Goal: Task Accomplishment & Management: Use online tool/utility

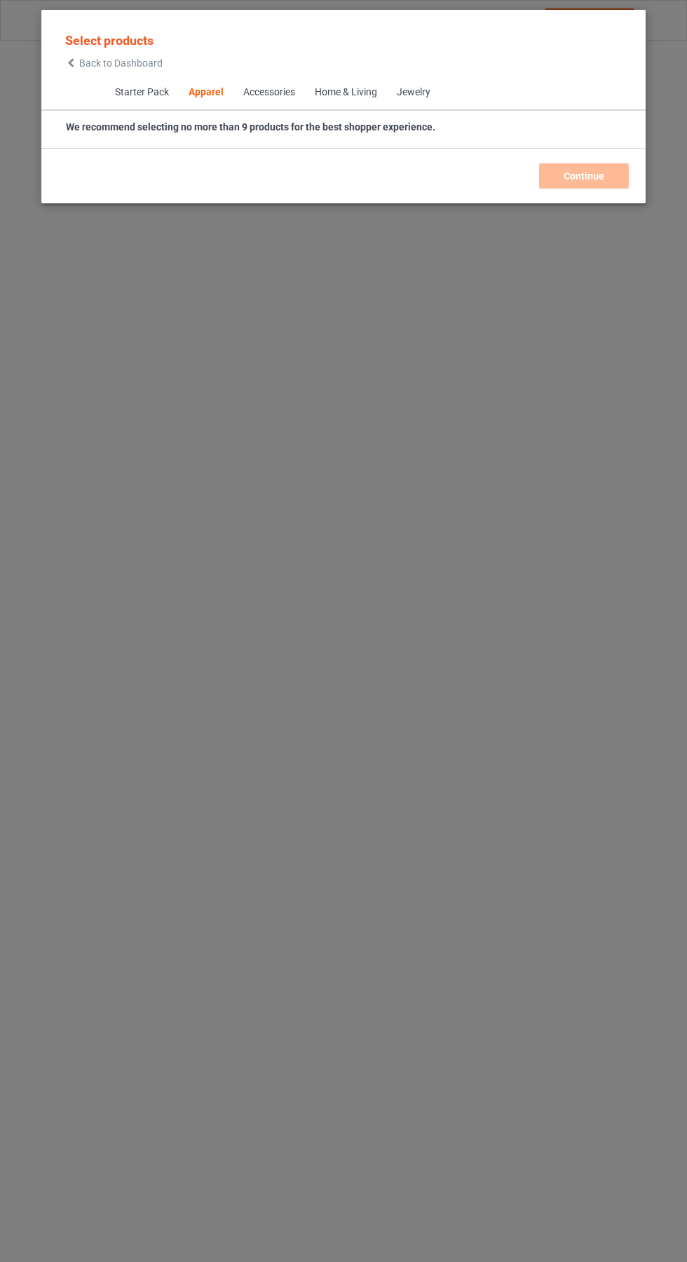
click at [71, 63] on icon at bounding box center [71, 63] width 12 height 10
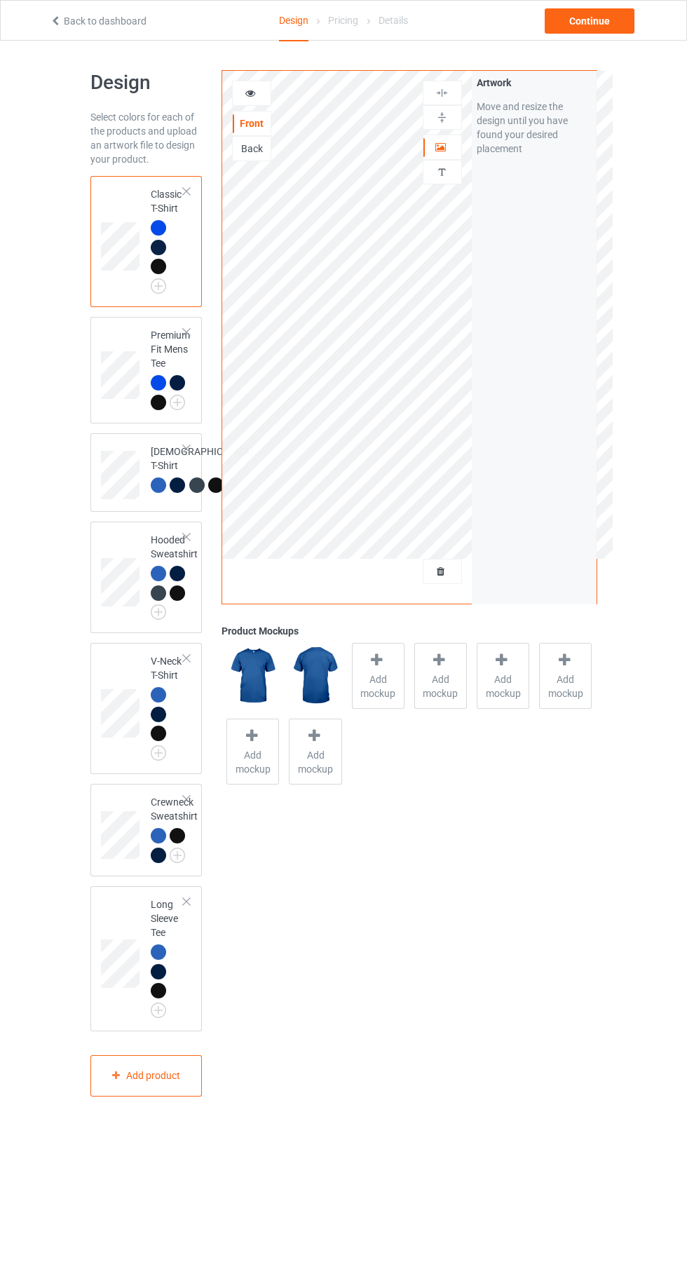
click at [451, 564] on div at bounding box center [442, 571] width 38 height 14
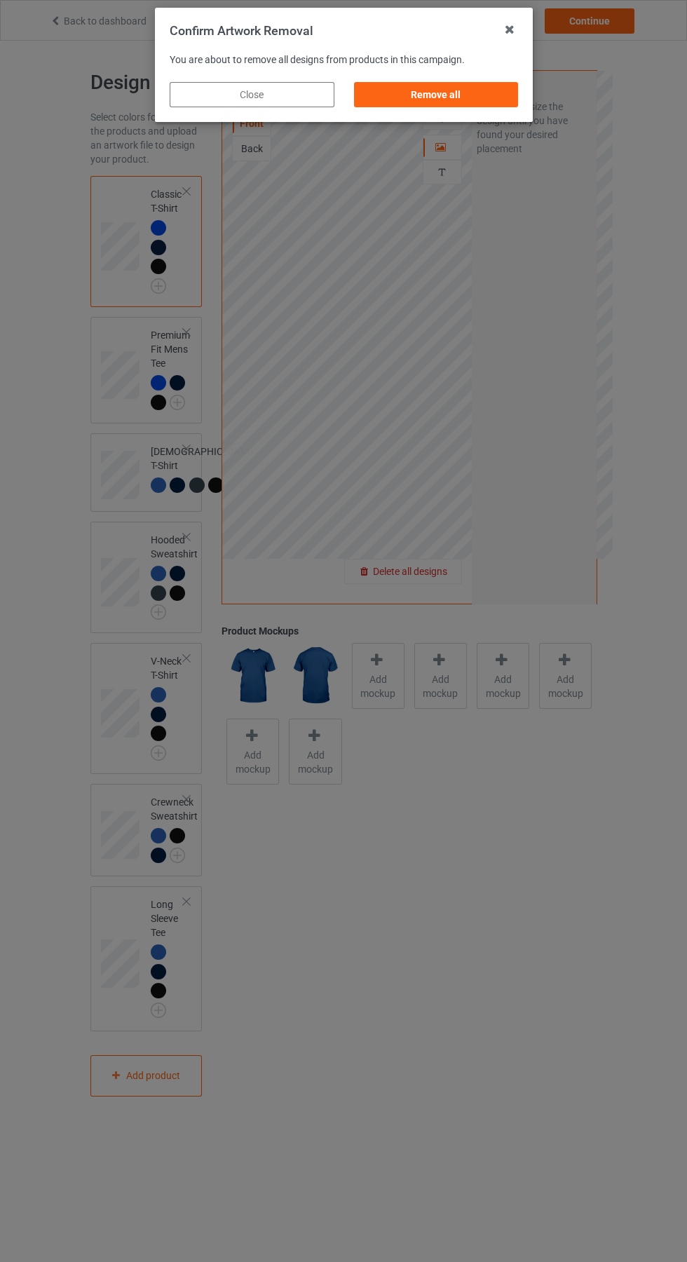
click at [450, 86] on div "Remove all" at bounding box center [435, 94] width 165 height 25
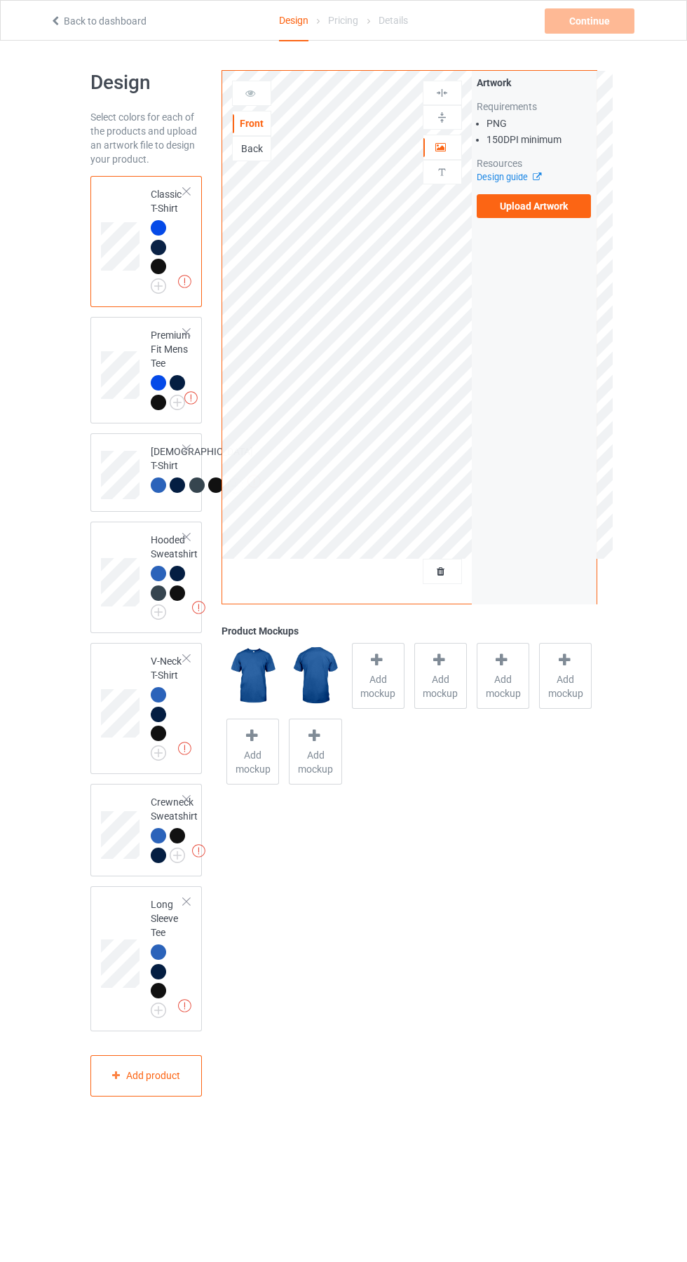
click at [550, 212] on label "Upload Artwork" at bounding box center [534, 206] width 115 height 24
click at [0, 0] on input "Upload Artwork" at bounding box center [0, 0] width 0 height 0
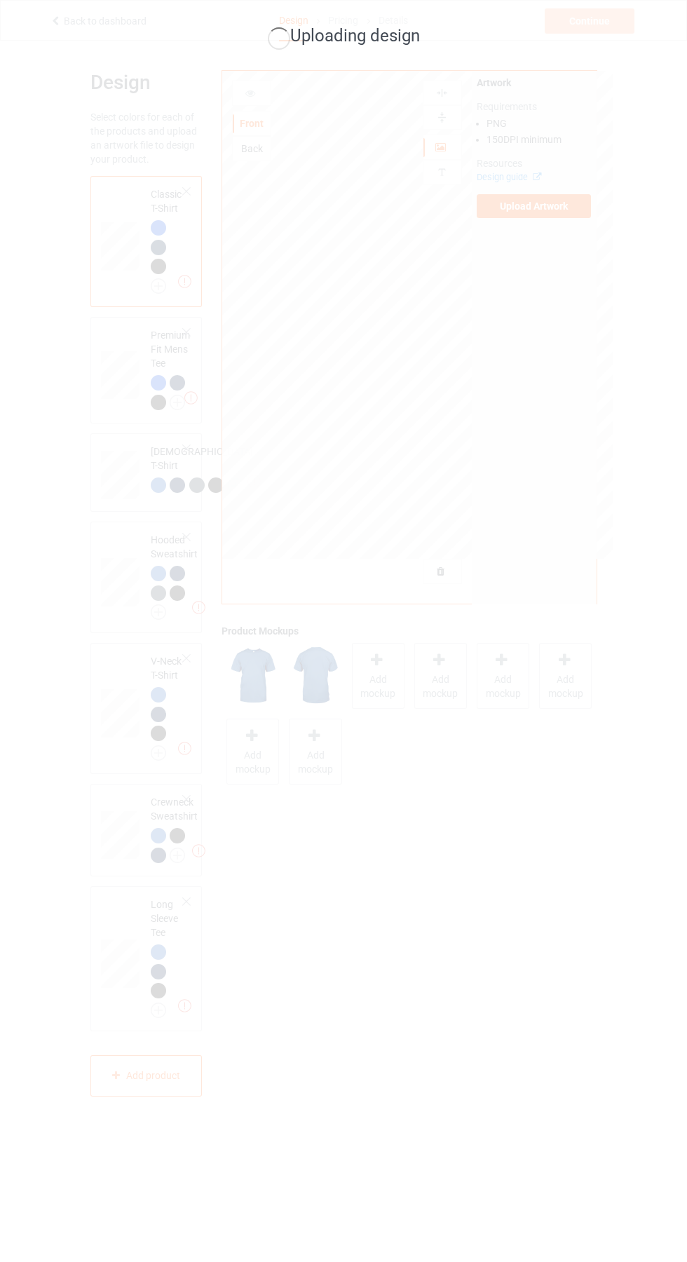
click at [615, 909] on div "Uploading design" at bounding box center [343, 631] width 687 height 1262
click at [462, 1119] on div "Uploading design" at bounding box center [343, 631] width 687 height 1262
click at [552, 775] on div "Uploading design" at bounding box center [343, 631] width 687 height 1262
click at [496, 899] on div "Uploading design" at bounding box center [343, 631] width 687 height 1262
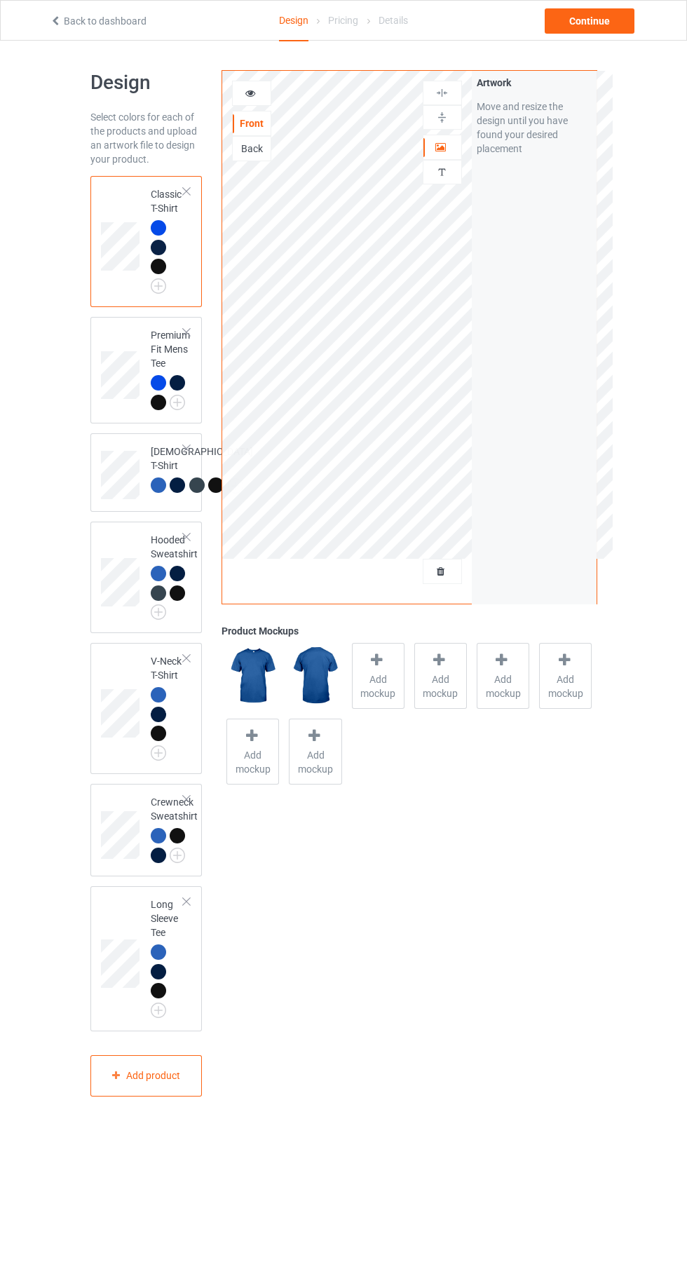
click at [378, 662] on icon at bounding box center [377, 660] width 18 height 15
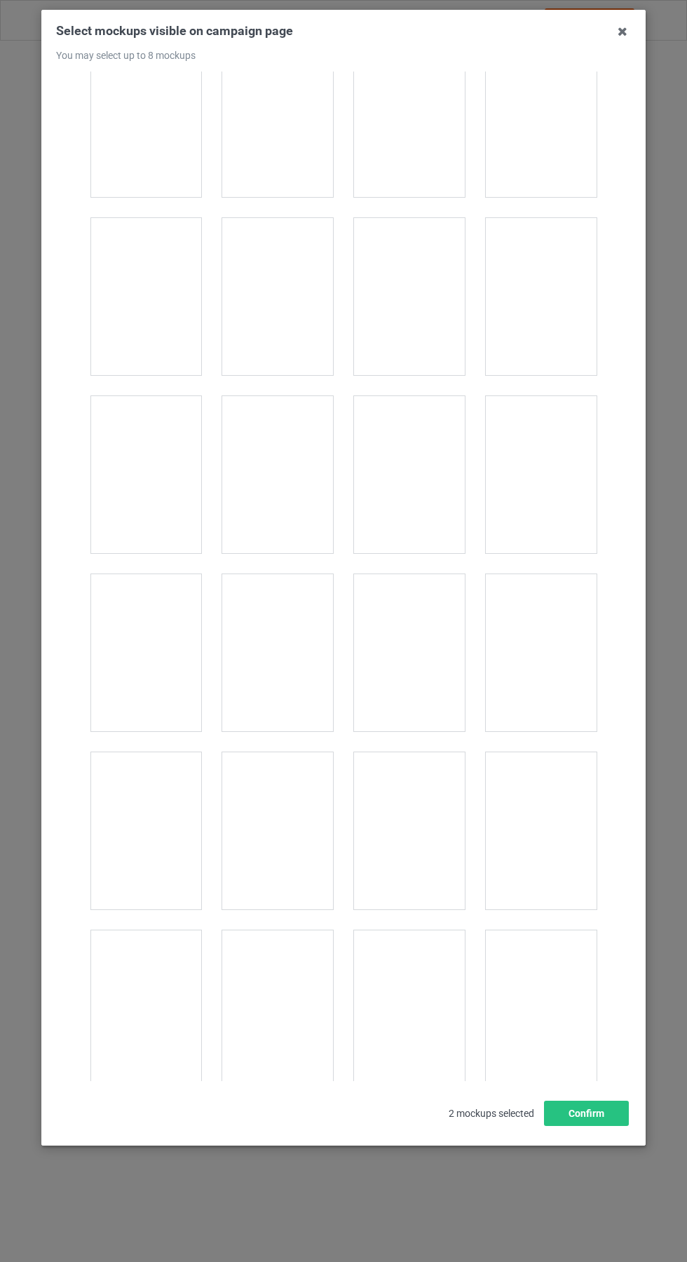
scroll to position [19381, 0]
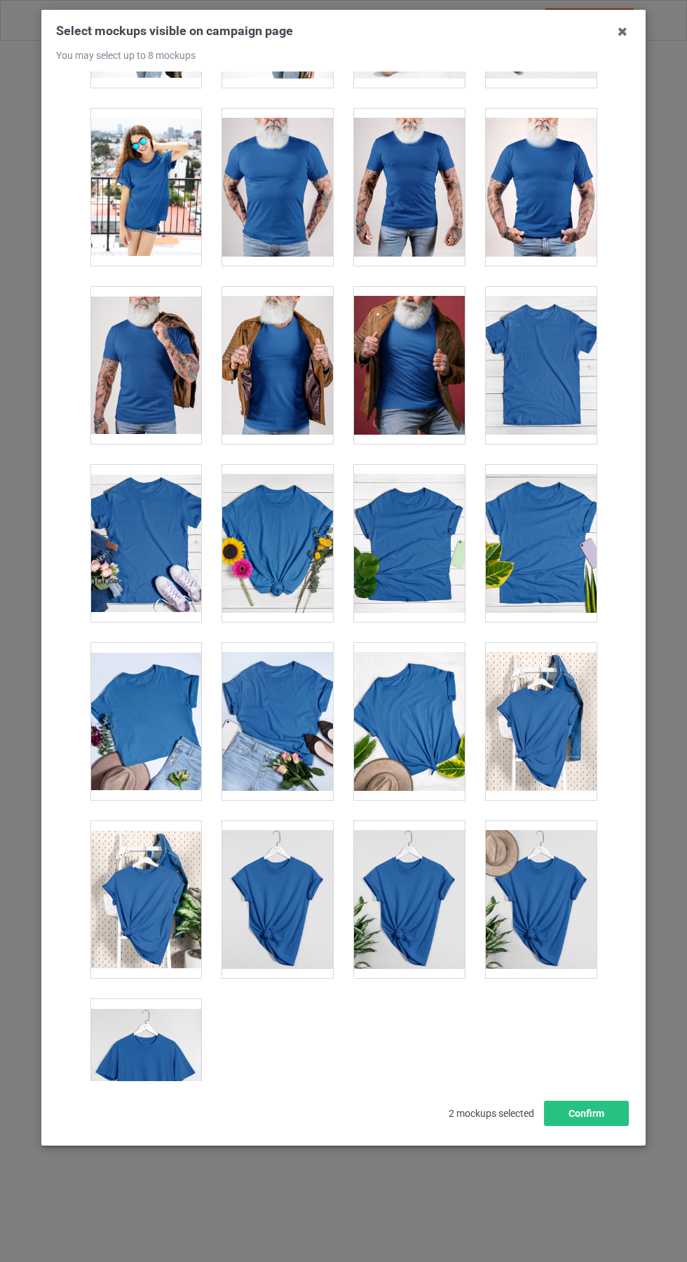
click at [154, 1108] on div at bounding box center [145, 1077] width 111 height 157
click at [619, 32] on icon at bounding box center [622, 31] width 22 height 22
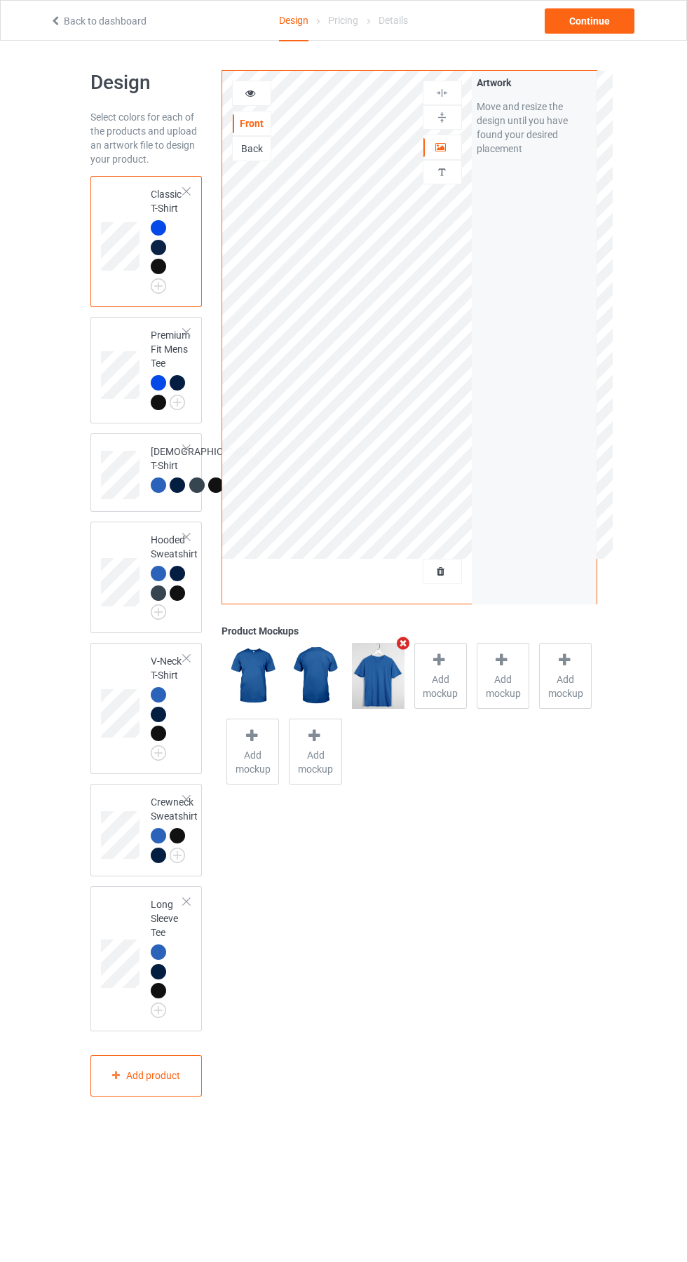
click at [0, 0] on img at bounding box center [0, 0] width 0 height 0
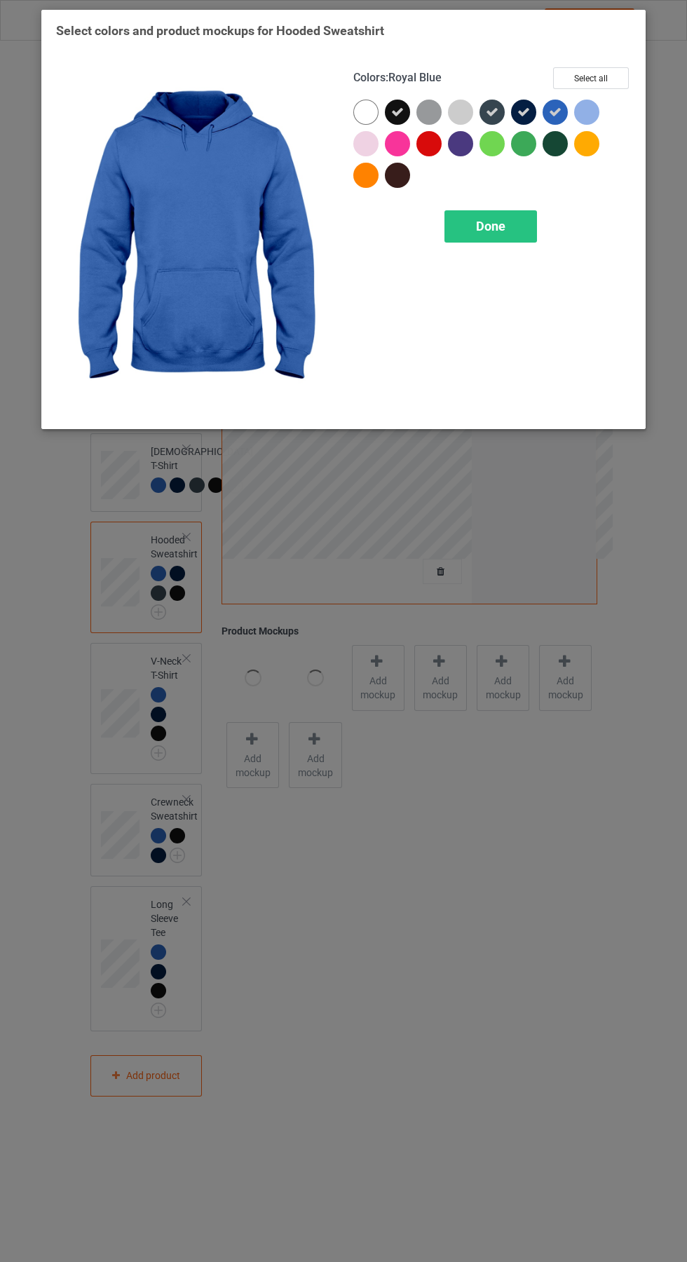
click at [489, 239] on div "Done" at bounding box center [490, 226] width 93 height 32
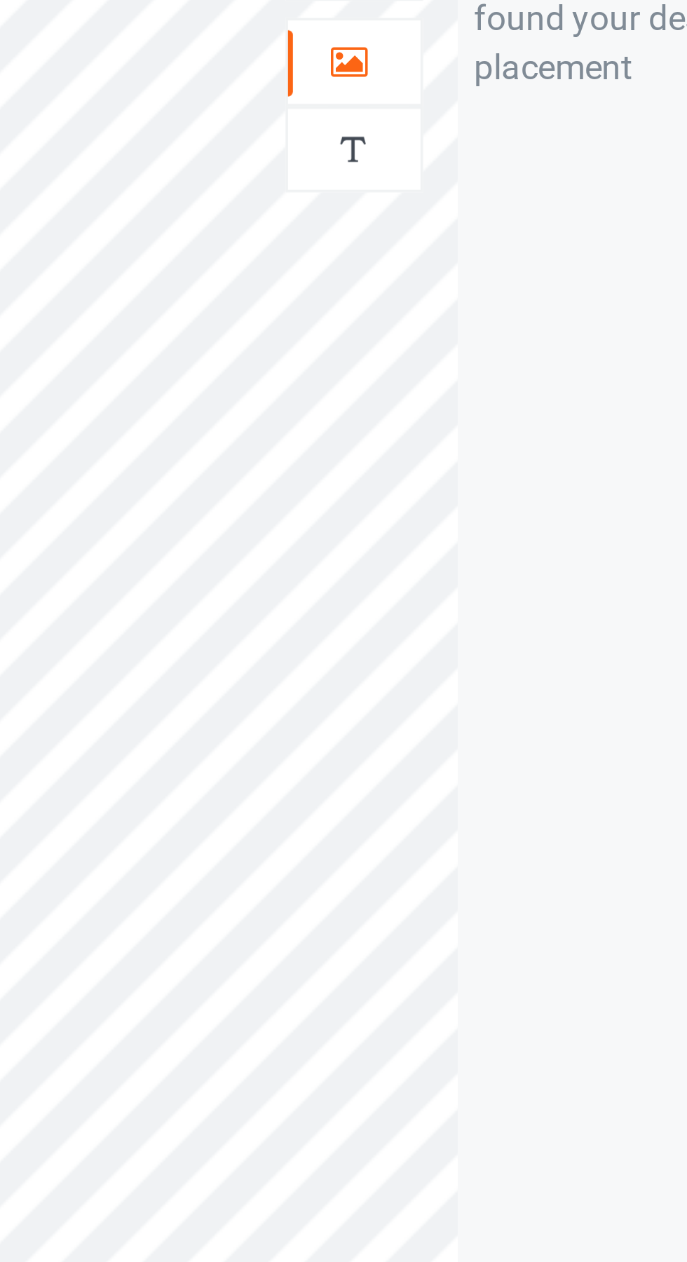
click at [441, 149] on icon at bounding box center [441, 145] width 12 height 10
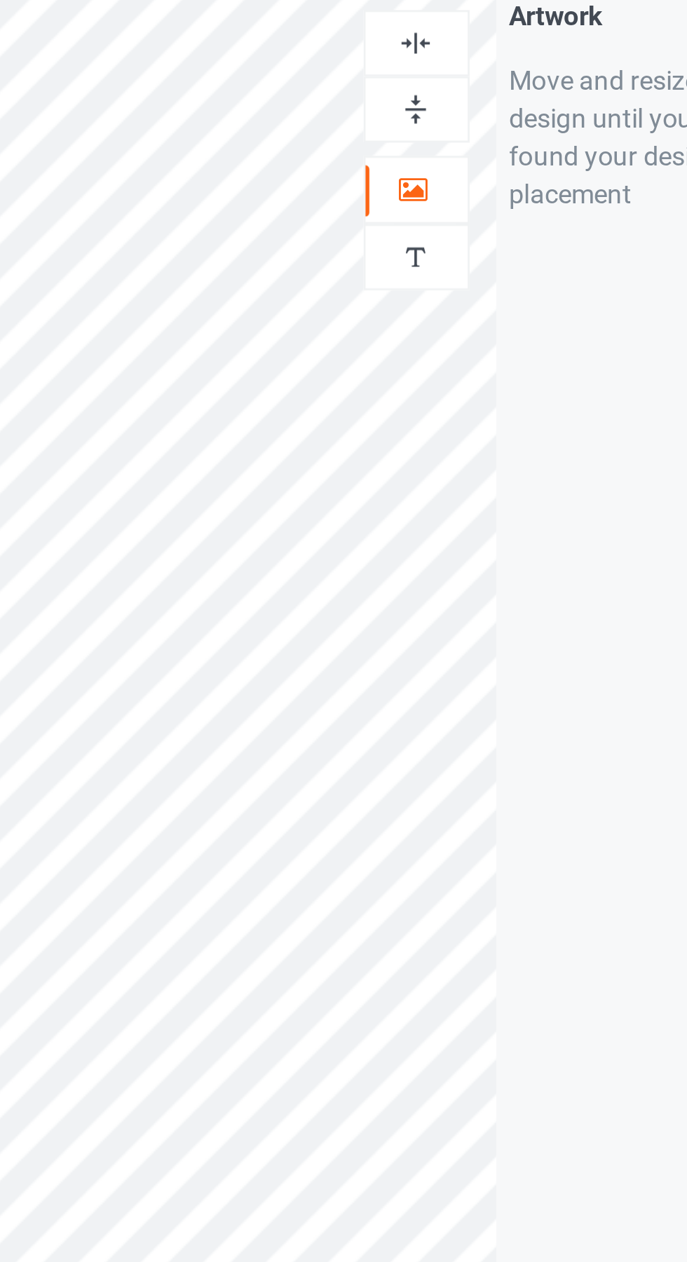
click at [444, 93] on img at bounding box center [441, 92] width 13 height 13
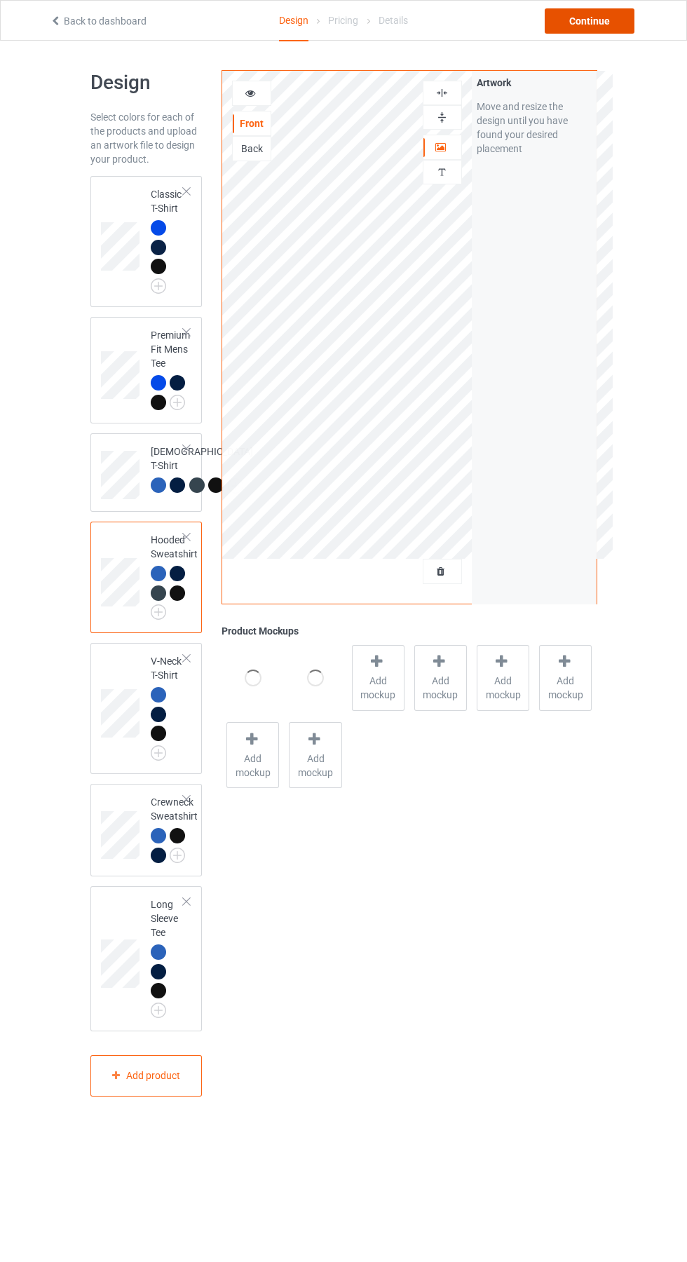
click at [596, 21] on div "Continue" at bounding box center [590, 20] width 90 height 25
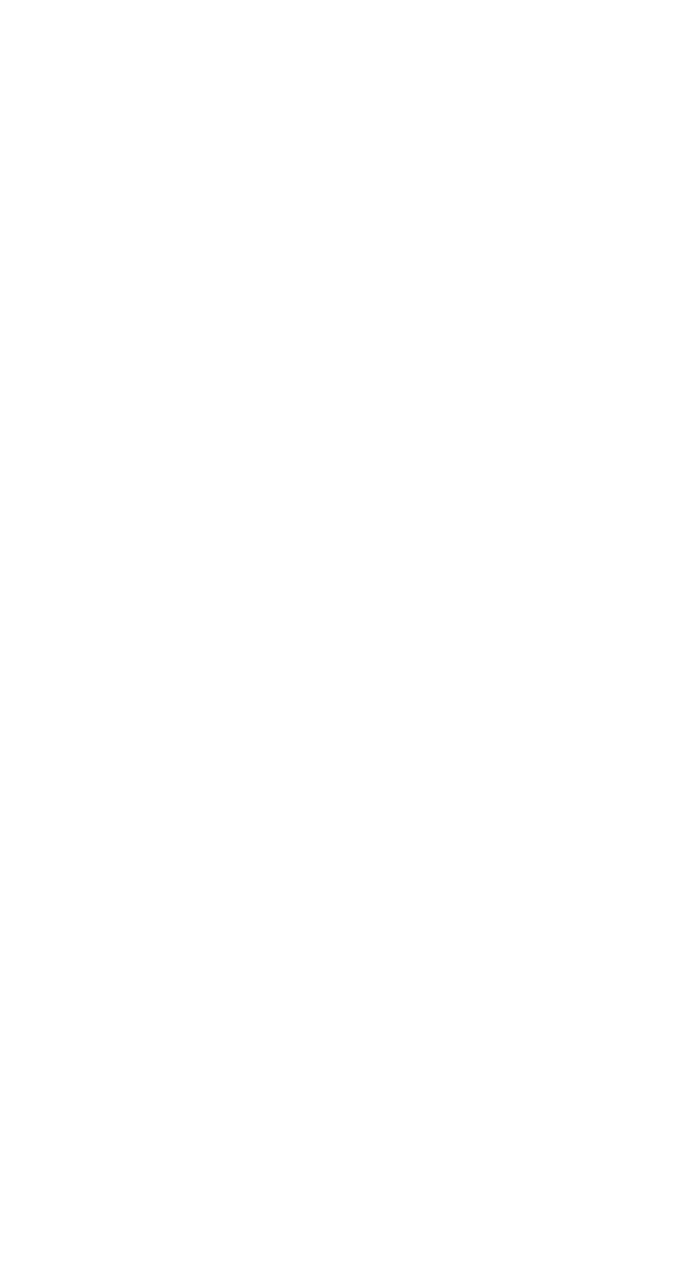
click at [629, 587] on body at bounding box center [343, 631] width 687 height 1262
click at [630, 625] on body at bounding box center [343, 631] width 687 height 1262
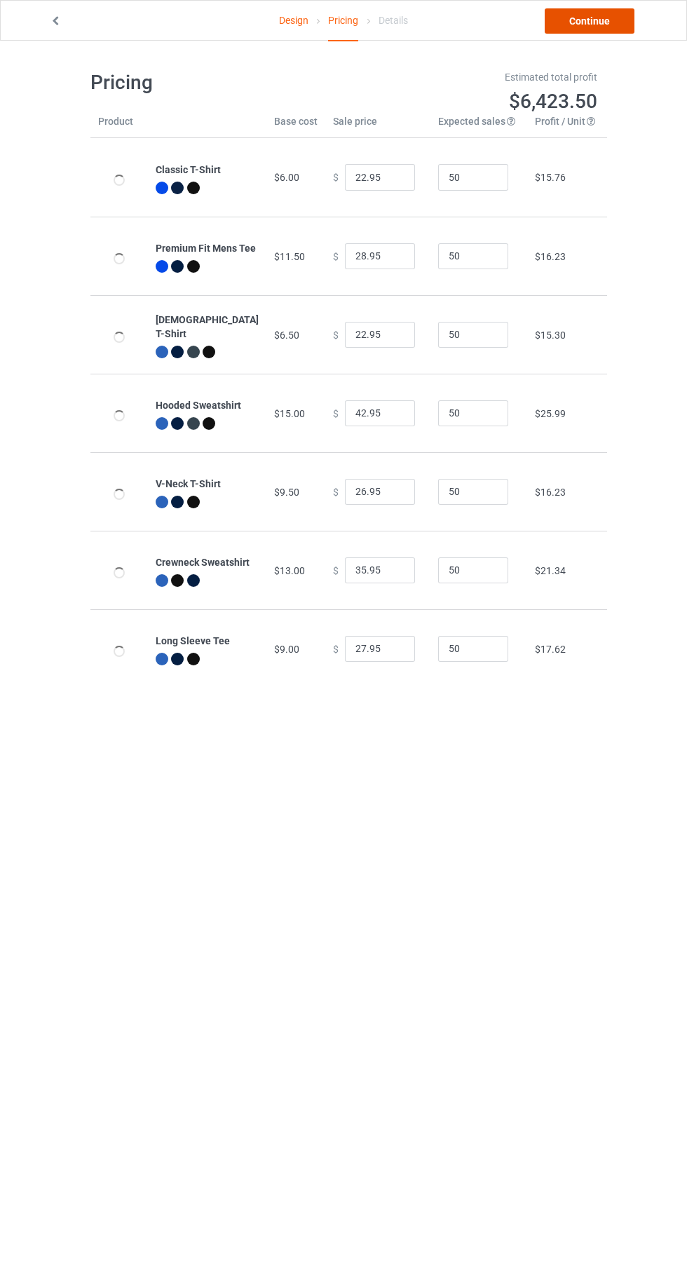
click at [576, 29] on link "Continue" at bounding box center [590, 20] width 90 height 25
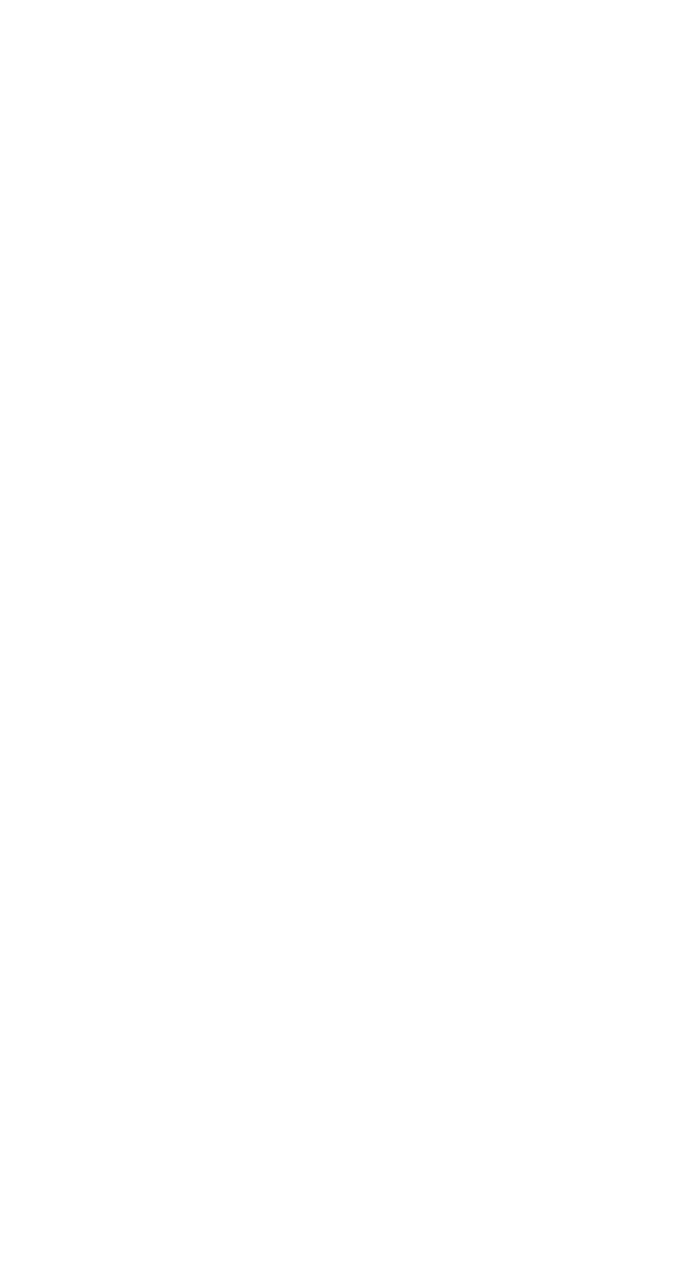
click at [148, 673] on body at bounding box center [343, 631] width 687 height 1262
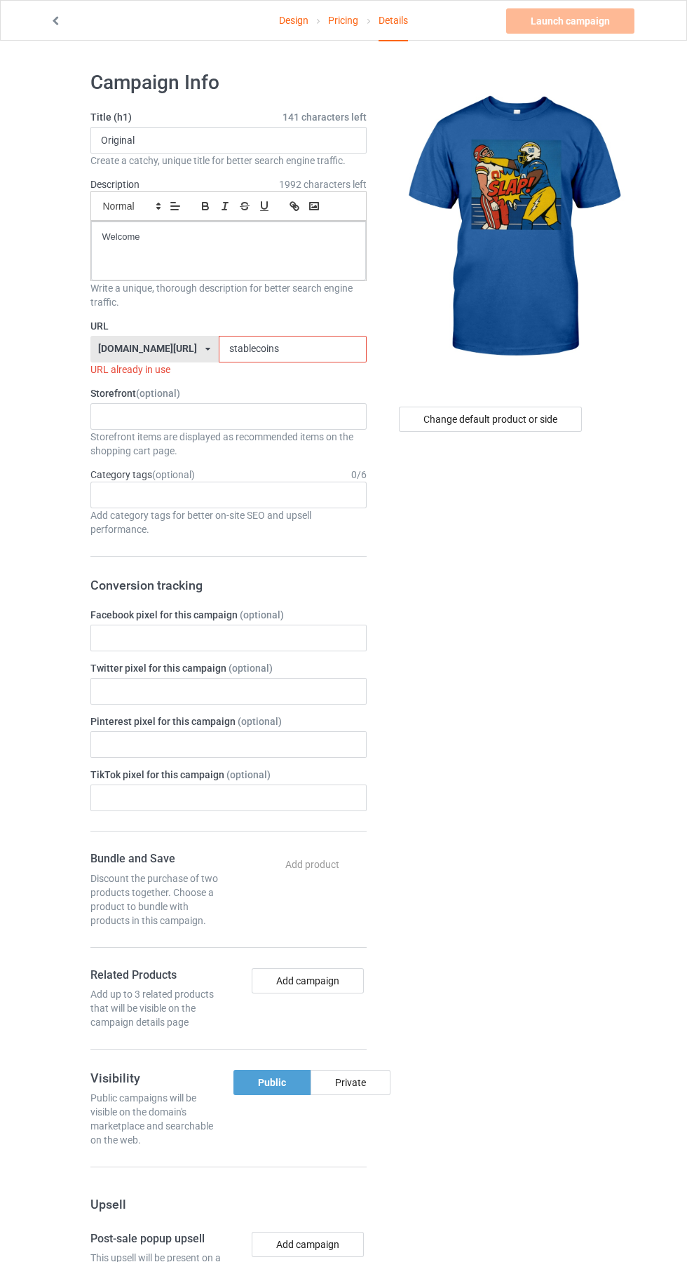
click at [309, 349] on input "stablecoins" at bounding box center [293, 349] width 148 height 27
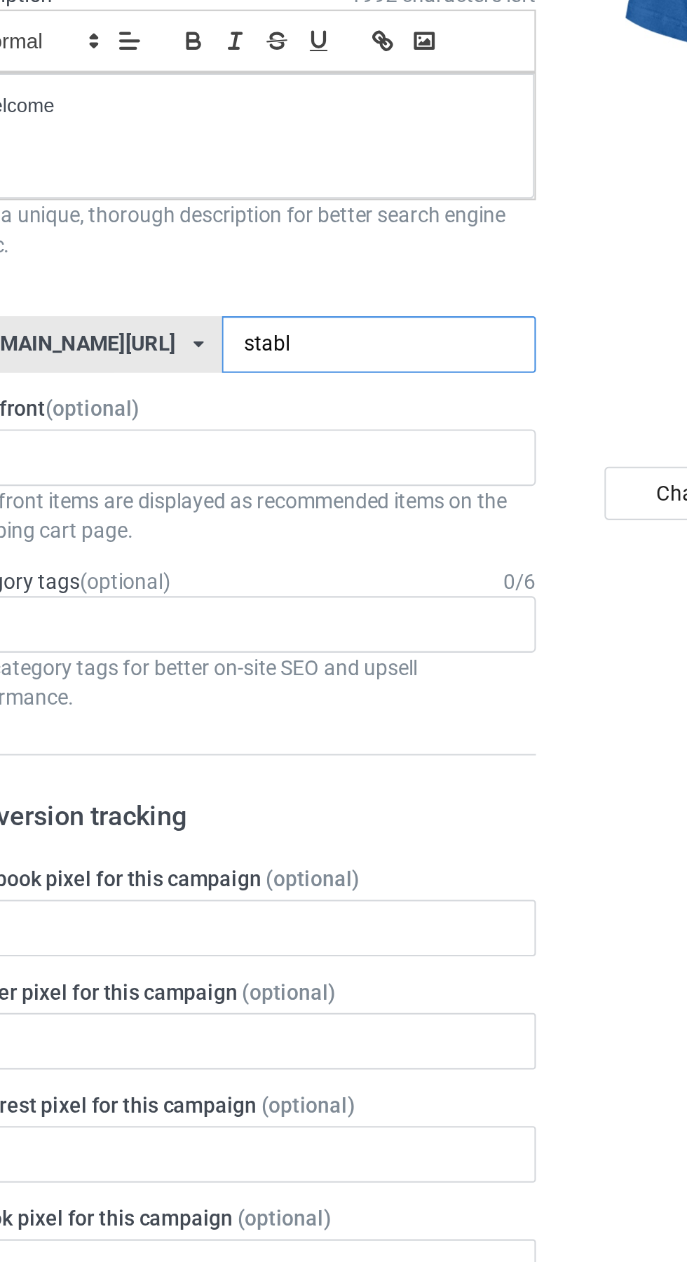
type input "stab"
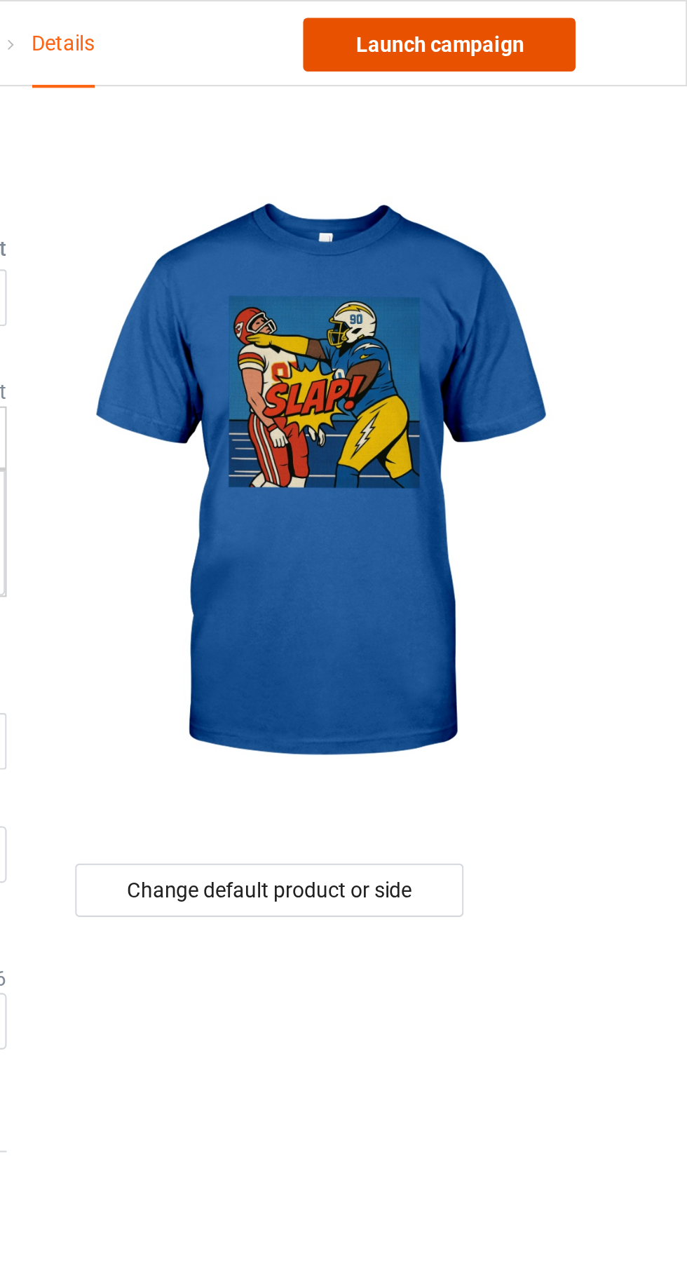
click at [587, 25] on link "Launch campaign" at bounding box center [570, 20] width 128 height 25
